Goal: Navigation & Orientation: Go to known website

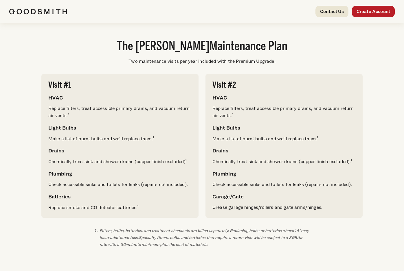
scroll to position [311, 0]
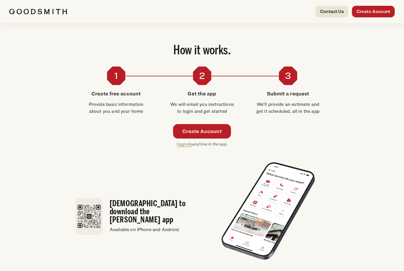
scroll to position [1305, 0]
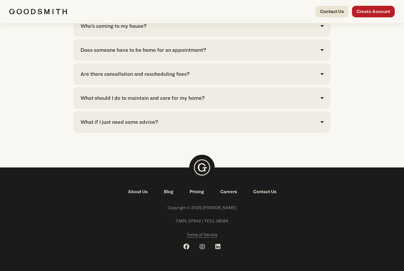
click at [204, 246] on icon at bounding box center [201, 247] width 5 height 6
